Goal: Task Accomplishment & Management: Manage account settings

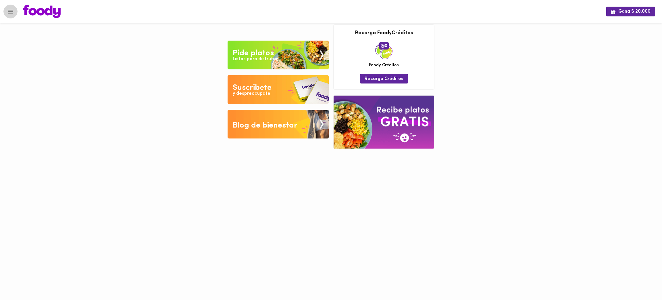
click at [11, 11] on icon "Menu" at bounding box center [10, 11] width 7 height 7
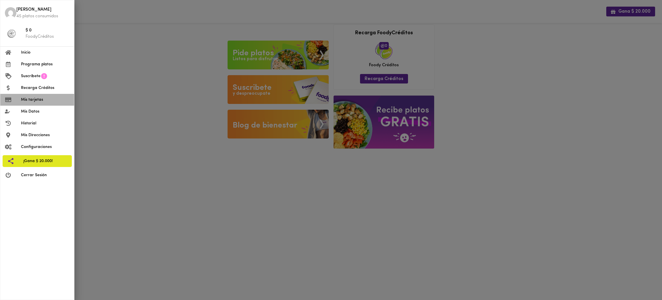
click at [45, 103] on li "Mis tarjetas" at bounding box center [37, 100] width 74 height 12
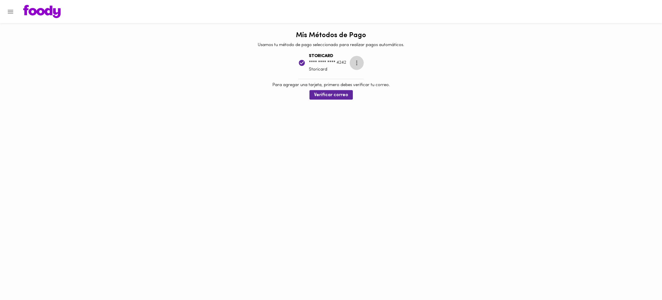
click at [358, 63] on icon "more" at bounding box center [356, 62] width 7 height 7
click at [358, 63] on ul "Eliminar" at bounding box center [362, 63] width 24 height 14
click at [133, 169] on div at bounding box center [331, 150] width 662 height 300
click at [10, 11] on icon "Menu" at bounding box center [10, 11] width 7 height 7
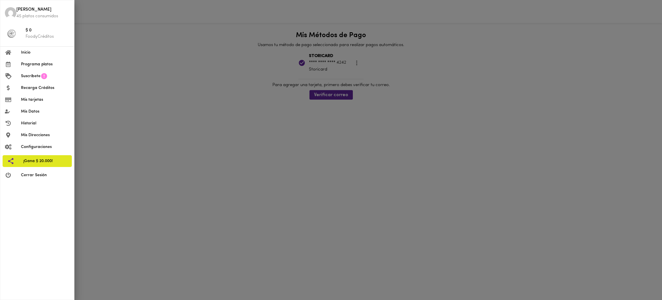
click at [37, 170] on li "Cerrar Sesión" at bounding box center [37, 175] width 74 height 12
